Goal: Information Seeking & Learning: Learn about a topic

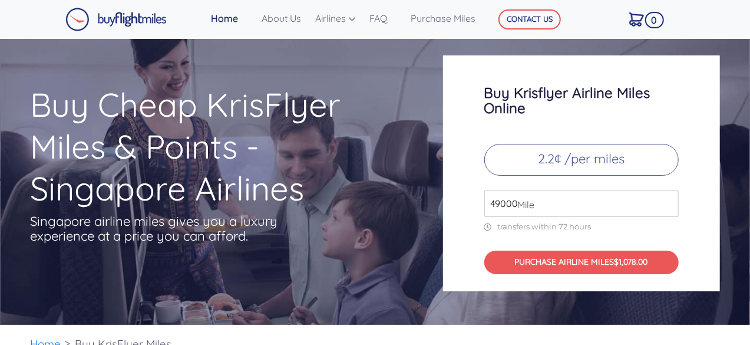
click at [537, 199] on input "49000" at bounding box center [581, 203] width 194 height 27
click at [568, 204] on input "49000" at bounding box center [581, 203] width 194 height 27
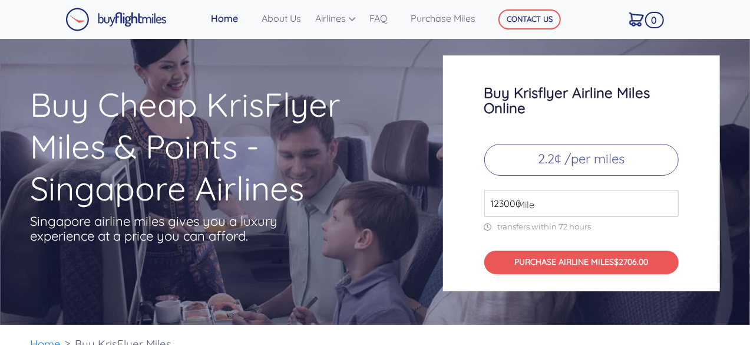
type input "123000"
click at [381, 12] on link "FAQ" at bounding box center [385, 18] width 41 height 24
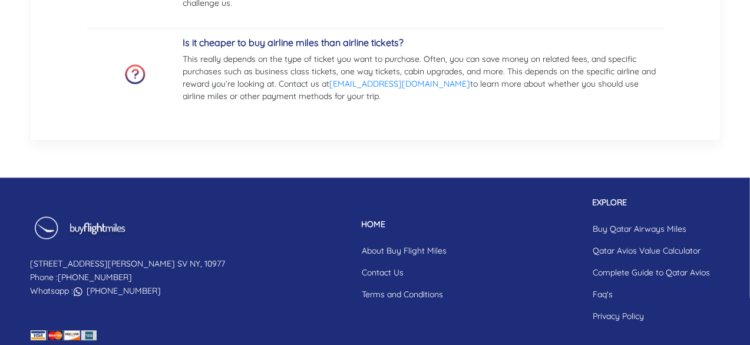
scroll to position [1391, 0]
